Goal: Find specific fact: Locate item on page

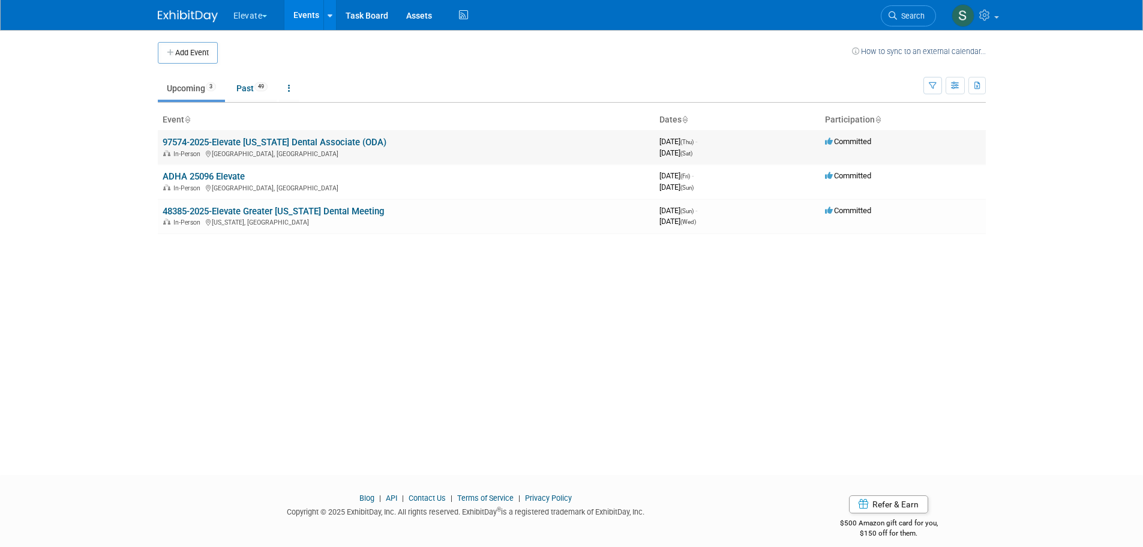
click at [341, 138] on link "97574-2025-Elevate [US_STATE] Dental Associate (ODA)" at bounding box center [275, 142] width 224 height 11
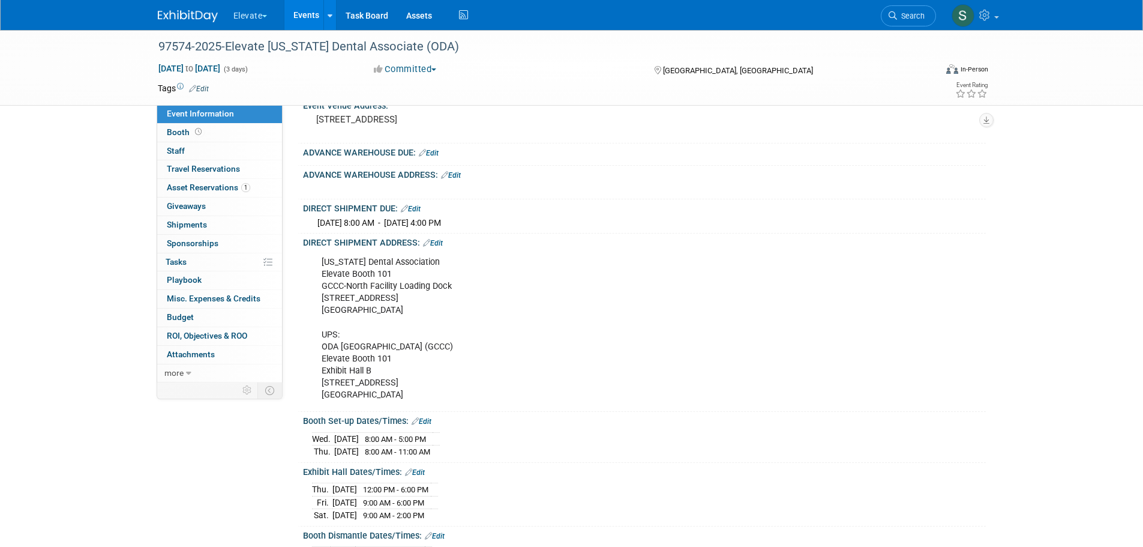
scroll to position [180, 0]
click at [339, 260] on div "[US_STATE] Dental Association Elevate Booth 101 GCCC-North Facility Loading Doc…" at bounding box center [583, 325] width 541 height 157
drag, startPoint x: 317, startPoint y: 346, endPoint x: 436, endPoint y: 396, distance: 129.3
click at [436, 396] on div "[US_STATE] Dental Association Elevate Booth 101 GCCC-North Facility Loading Doc…" at bounding box center [583, 325] width 541 height 157
copy div "ODA [GEOGRAPHIC_DATA] (GCCC) Elevate Booth 101 Exhibit Hall B [STREET_ADDRESS]"
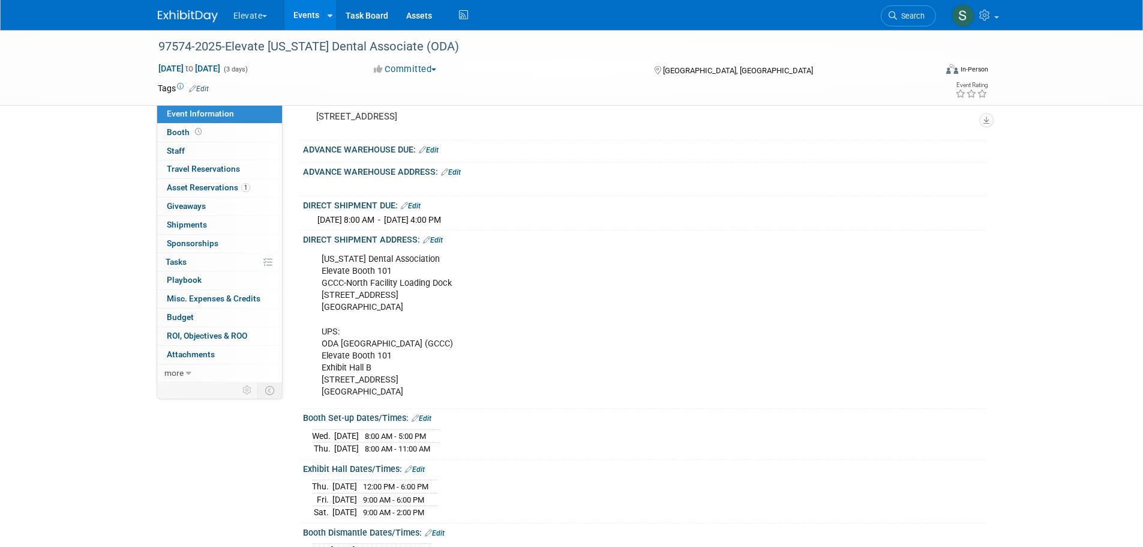
click at [331, 366] on div "[US_STATE] Dental Association Elevate Booth 101 GCCC-North Facility Loading Doc…" at bounding box center [583, 325] width 541 height 157
